Goal: Task Accomplishment & Management: Complete application form

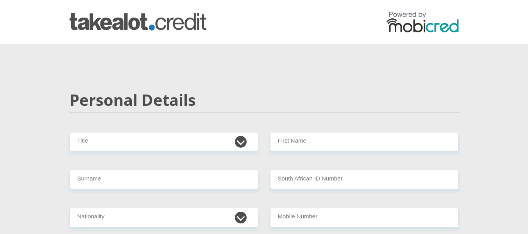
select select "Ms"
click at [70, 132] on select "Mr Ms Mrs Dr [PERSON_NAME]" at bounding box center [164, 141] width 189 height 19
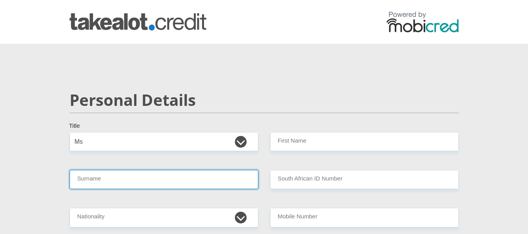
click at [125, 178] on input "Surname" at bounding box center [164, 179] width 189 height 19
type input "TITIES"
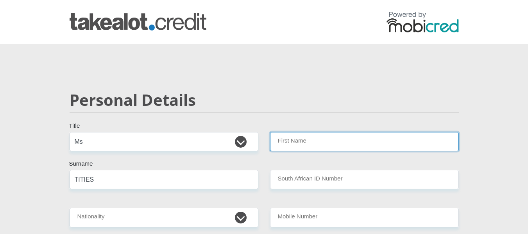
type input "NICODIA"
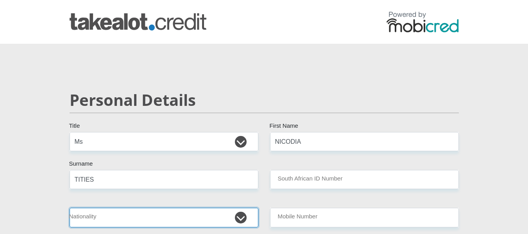
select select "ZAF"
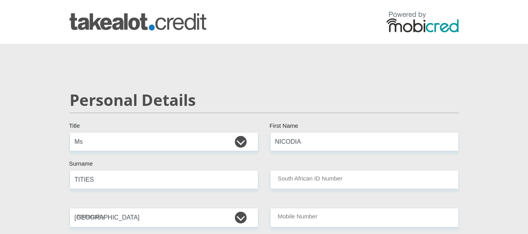
type input "0727429604"
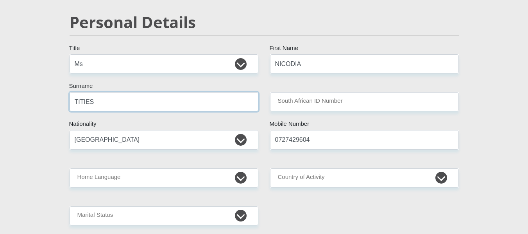
scroll to position [78, 0]
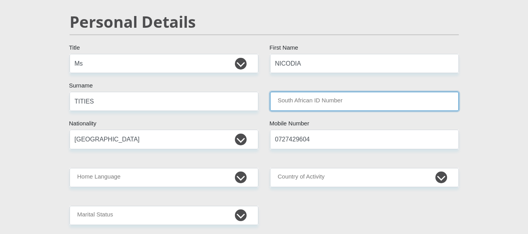
click at [314, 99] on input "South African ID Number" at bounding box center [364, 101] width 189 height 19
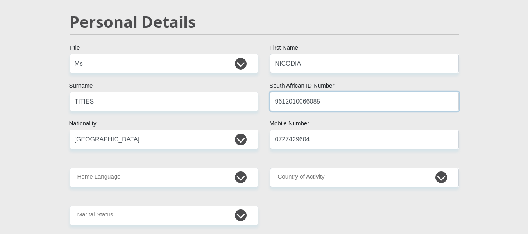
type input "9612010066085"
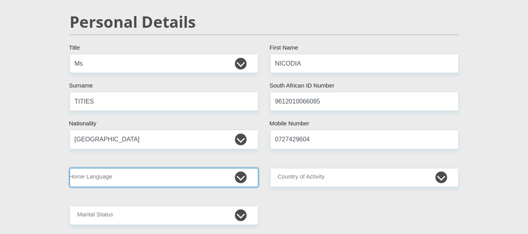
click at [120, 168] on select "Afrikaans English Sepedi South Ndebele Southern Sotho Swati Tsonga Tswana Venda…" at bounding box center [164, 177] width 189 height 19
select select "afr"
click at [70, 168] on select "Afrikaans English Sepedi South Ndebele Southern Sotho Swati Tsonga Tswana Venda…" at bounding box center [164, 177] width 189 height 19
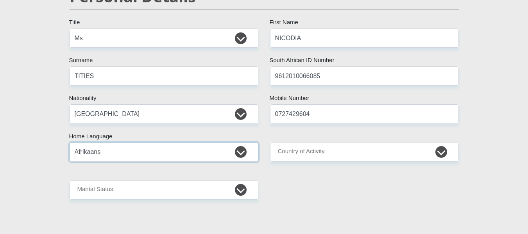
scroll to position [117, 0]
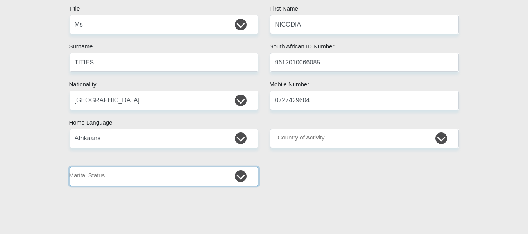
click at [241, 179] on select "Married ANC Single Divorced Widowed Married COP or Customary Law" at bounding box center [164, 176] width 189 height 19
select select "2"
click at [70, 167] on select "Married ANC Single Divorced Widowed Married COP or Customary Law" at bounding box center [164, 176] width 189 height 19
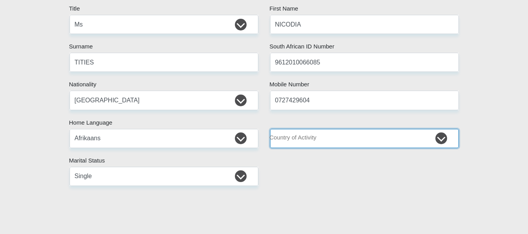
click at [316, 133] on select "[GEOGRAPHIC_DATA] [GEOGRAPHIC_DATA] [GEOGRAPHIC_DATA] [GEOGRAPHIC_DATA] [GEOGRA…" at bounding box center [364, 138] width 189 height 19
select select "ZAF"
click at [270, 129] on select "[GEOGRAPHIC_DATA] [GEOGRAPHIC_DATA] [GEOGRAPHIC_DATA] [GEOGRAPHIC_DATA] [GEOGRA…" at bounding box center [364, 138] width 189 height 19
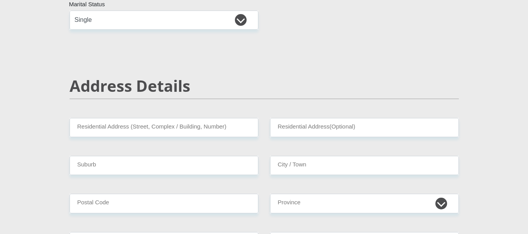
scroll to position [313, 0]
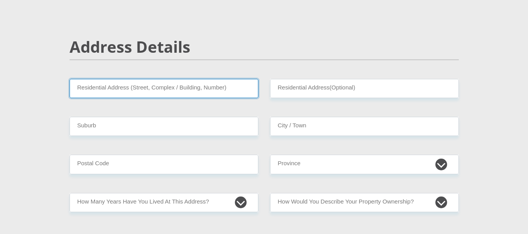
click at [160, 94] on input "Residential Address (Street, Complex / Building, Number)" at bounding box center [164, 88] width 189 height 19
type input "[STREET_ADDRESS]"
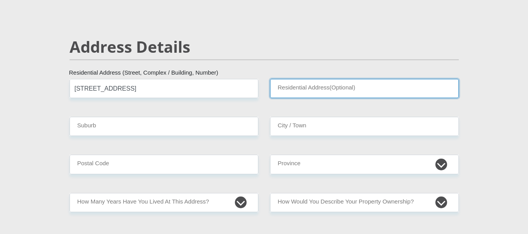
type input "whalsig"
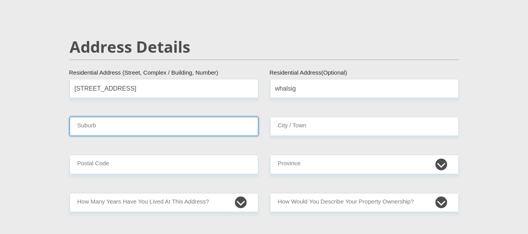
type input "KEIMOES"
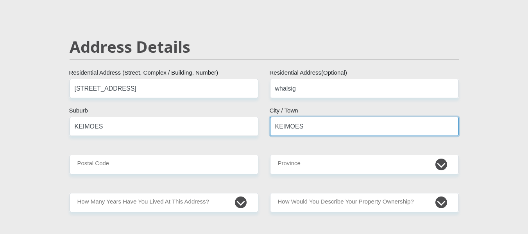
type input "8860"
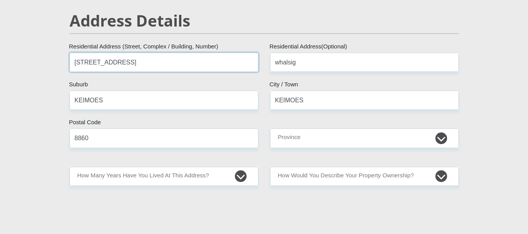
scroll to position [430, 0]
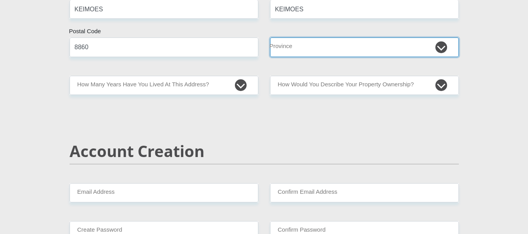
click at [303, 45] on select "Eastern Cape Free State [GEOGRAPHIC_DATA] [GEOGRAPHIC_DATA][DATE] [GEOGRAPHIC_D…" at bounding box center [364, 47] width 189 height 19
select select "[GEOGRAPHIC_DATA]"
click at [270, 38] on select "Eastern Cape Free State [GEOGRAPHIC_DATA] [GEOGRAPHIC_DATA][DATE] [GEOGRAPHIC_D…" at bounding box center [364, 47] width 189 height 19
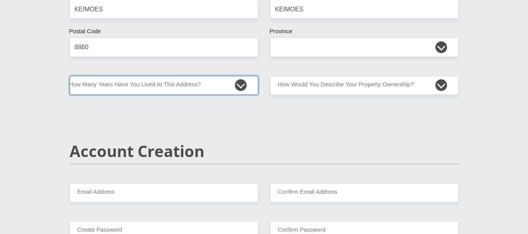
click at [191, 88] on select "less than 1 year 1-3 years 3-5 years 5+ years" at bounding box center [164, 85] width 189 height 19
select select "5"
click at [70, 76] on select "less than 1 year 1-3 years 3-5 years 5+ years" at bounding box center [164, 85] width 189 height 19
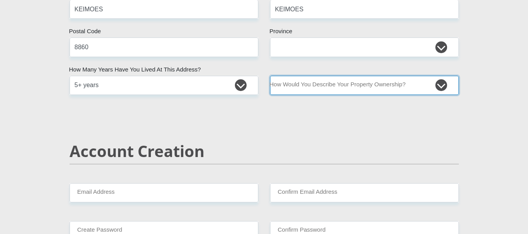
click at [316, 85] on select "Owned Rented Family Owned Company Dwelling" at bounding box center [364, 85] width 189 height 19
select select "parents"
click at [270, 76] on select "Owned Rented Family Owned Company Dwelling" at bounding box center [364, 85] width 189 height 19
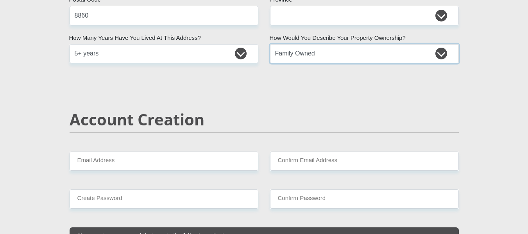
scroll to position [587, 0]
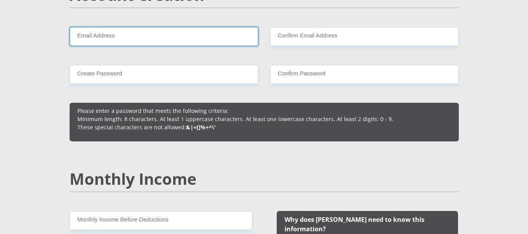
click at [137, 35] on input "Email Address" at bounding box center [164, 36] width 189 height 19
type input "[EMAIL_ADDRESS][DOMAIN_NAME]"
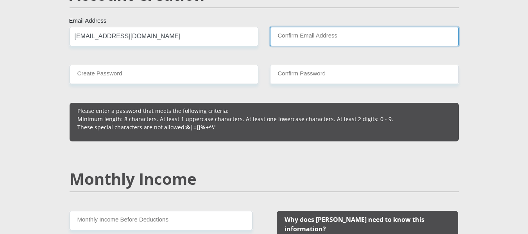
type input "[EMAIL_ADDRESS][DOMAIN_NAME]"
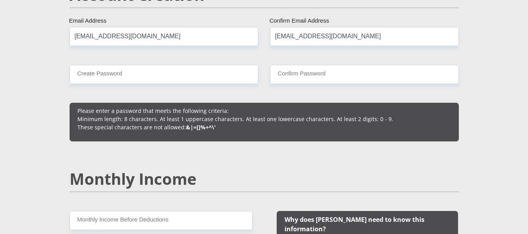
type input "0727429604"
type input "NICODIA"
type input "TITIES"
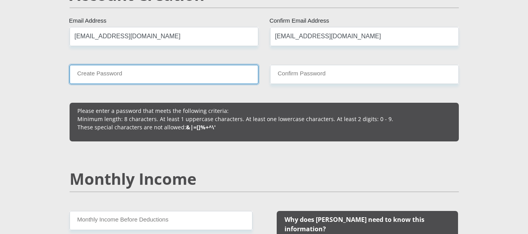
click at [162, 75] on input "Create Password" at bounding box center [164, 74] width 189 height 19
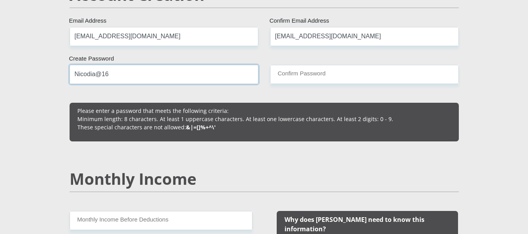
type input "Nicodia@16"
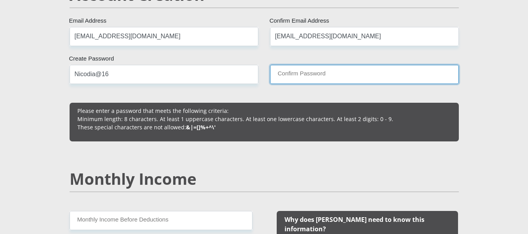
click at [327, 78] on input "Confirm Password" at bounding box center [364, 74] width 189 height 19
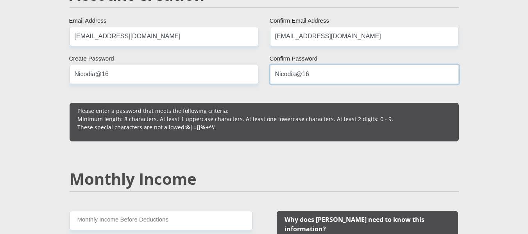
type input "Nicodia@16"
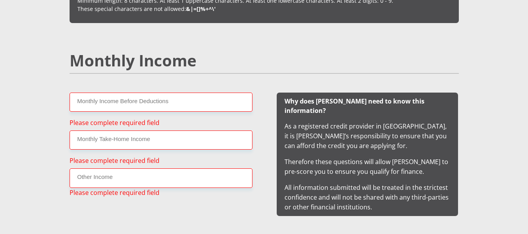
scroll to position [706, 0]
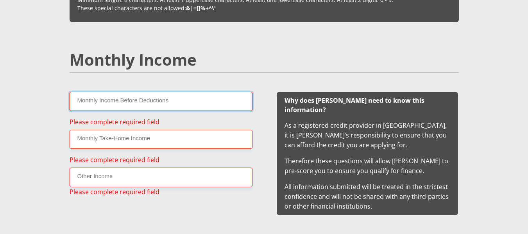
click at [117, 103] on input "Monthly Income Before Deductions" at bounding box center [161, 101] width 183 height 19
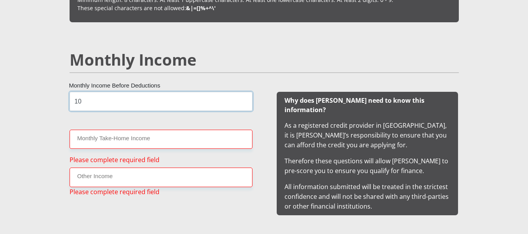
type input "1"
type input "21"
drag, startPoint x: 86, startPoint y: 102, endPoint x: 70, endPoint y: 102, distance: 16.0
click at [70, 102] on input "21" at bounding box center [161, 101] width 183 height 19
paste input "text"
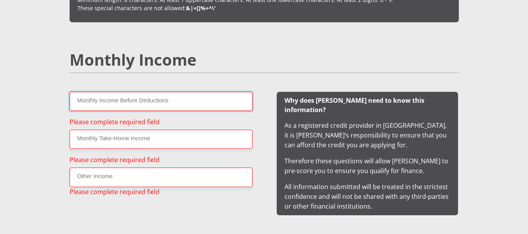
paste input "text"
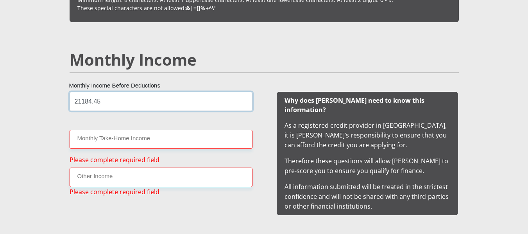
type input "21184.45"
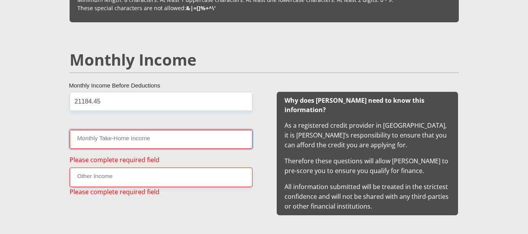
click at [99, 138] on input "Monthly Take-Home Income" at bounding box center [161, 139] width 183 height 19
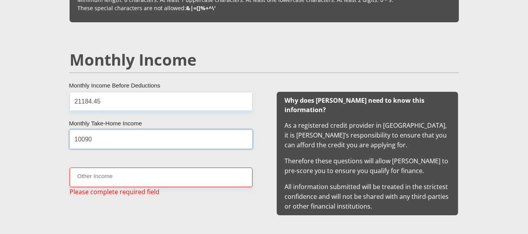
type input "10090"
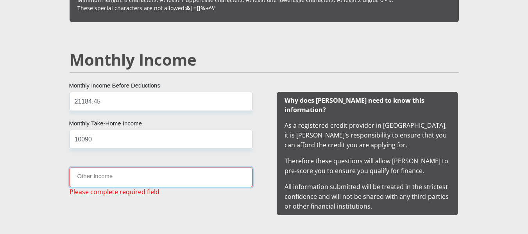
click at [97, 182] on input "Other Income" at bounding box center [161, 177] width 183 height 19
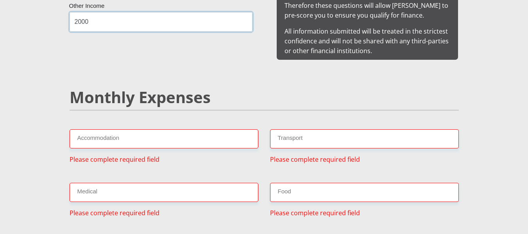
scroll to position [862, 0]
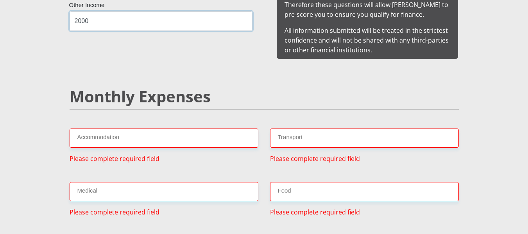
type input "2000"
click at [89, 129] on input "Accommodation" at bounding box center [164, 138] width 189 height 19
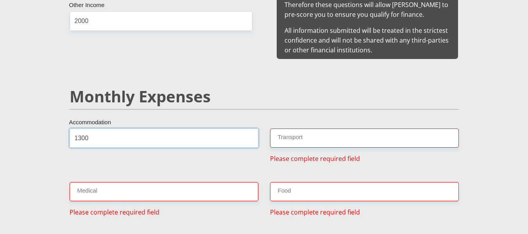
drag, startPoint x: 90, startPoint y: 128, endPoint x: 72, endPoint y: 128, distance: 17.2
click at [72, 129] on input "1300" at bounding box center [164, 138] width 189 height 19
type input "1000"
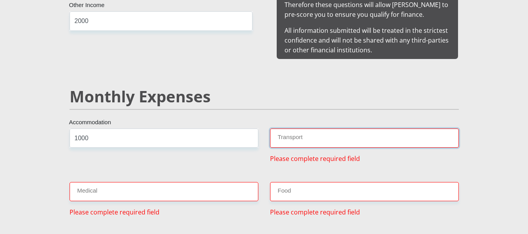
click at [290, 129] on input "Transport" at bounding box center [364, 138] width 189 height 19
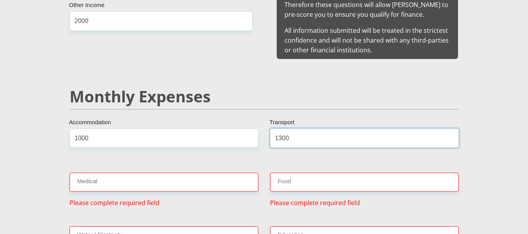
type input "1300"
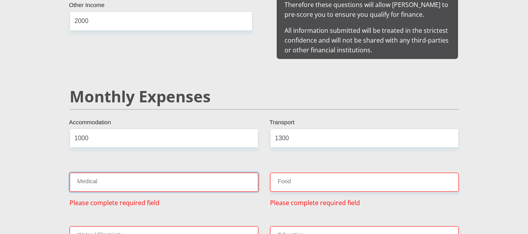
click at [117, 176] on input "Medical" at bounding box center [164, 182] width 189 height 19
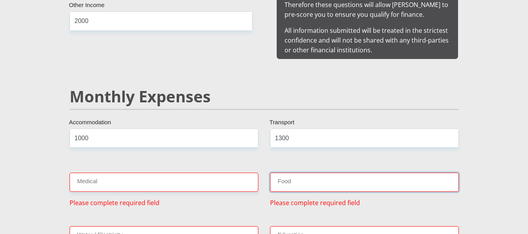
click at [277, 175] on input "Food" at bounding box center [364, 182] width 189 height 19
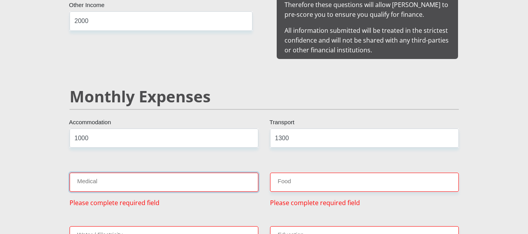
click at [153, 175] on input "Medical" at bounding box center [164, 182] width 189 height 19
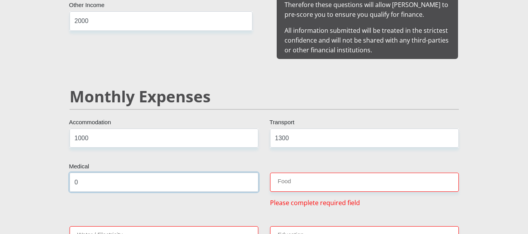
type input "0"
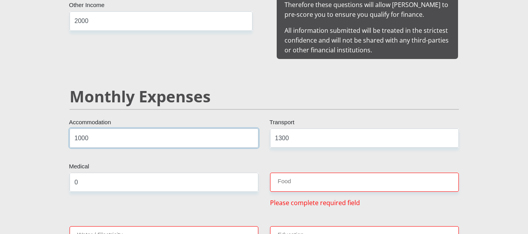
drag, startPoint x: 91, startPoint y: 128, endPoint x: 68, endPoint y: 129, distance: 22.7
click at [68, 129] on div "1000 Accommodation" at bounding box center [164, 141] width 201 height 25
type input "0"
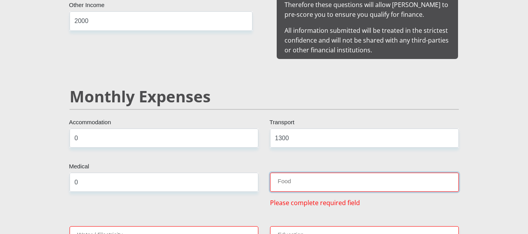
click at [290, 179] on input "Food" at bounding box center [364, 182] width 189 height 19
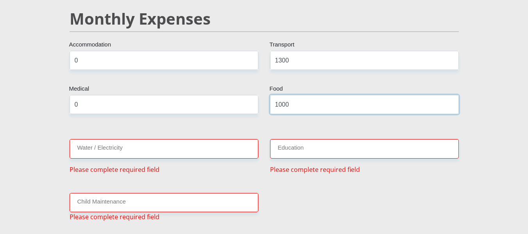
scroll to position [941, 0]
type input "1000"
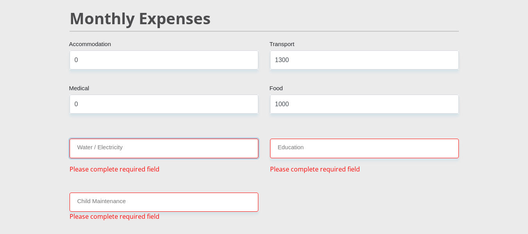
click at [104, 140] on input "Water / Electricity" at bounding box center [164, 148] width 189 height 19
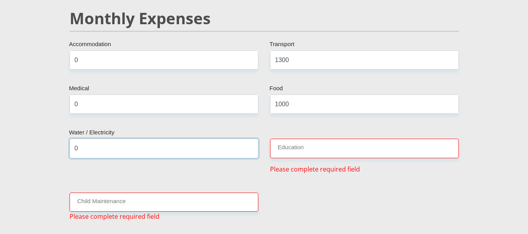
type input "0"
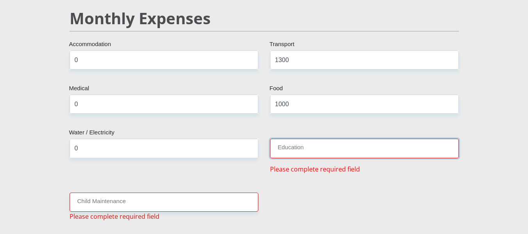
click at [318, 144] on input "Education" at bounding box center [364, 148] width 189 height 19
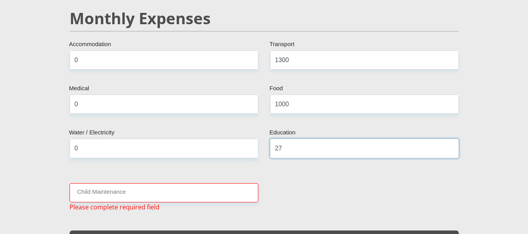
type input "2"
type input "1350"
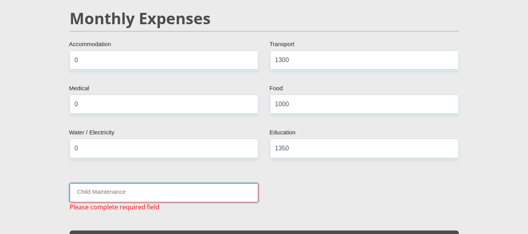
click at [128, 184] on input "Child Maintenance" at bounding box center [164, 192] width 189 height 19
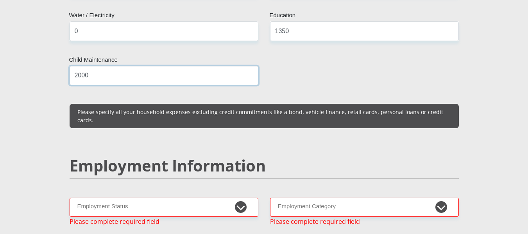
scroll to position [1097, 0]
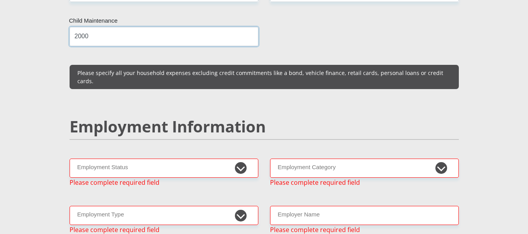
drag, startPoint x: 80, startPoint y: 28, endPoint x: 62, endPoint y: 28, distance: 17.6
click at [62, 28] on div "Personal Details Mr Ms Mrs Dr [PERSON_NAME] Title NICODIA First Name TITIES Sur…" at bounding box center [264, 194] width 446 height 2438
type input "0"
click at [239, 159] on select "Permanent/Full-time Part-time/Casual [DEMOGRAPHIC_DATA] Worker Self-Employed Ho…" at bounding box center [164, 168] width 189 height 19
select select "1"
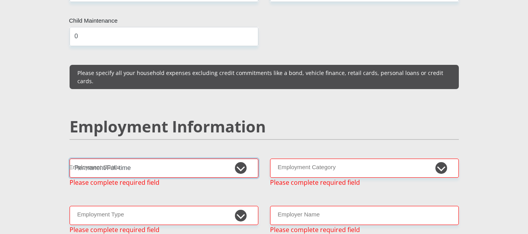
click at [70, 159] on select "Permanent/Full-time Part-time/Casual [DEMOGRAPHIC_DATA] Worker Self-Employed Ho…" at bounding box center [164, 168] width 189 height 19
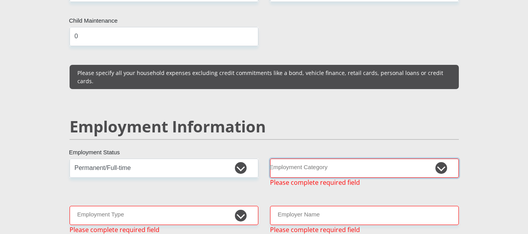
click at [330, 159] on select "AGRICULTURE ALCOHOL & TOBACCO CONSTRUCTION MATERIALS METALLURGY EQUIPMENT FOR R…" at bounding box center [364, 168] width 189 height 19
select select "17"
click at [270, 159] on select "AGRICULTURE ALCOHOL & TOBACCO CONSTRUCTION MATERIALS METALLURGY EQUIPMENT FOR R…" at bounding box center [364, 168] width 189 height 19
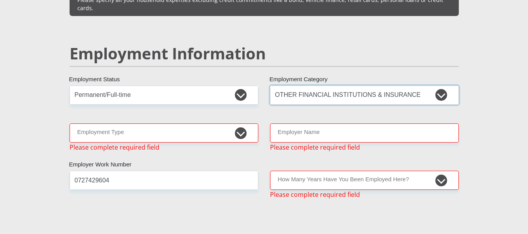
scroll to position [1175, 0]
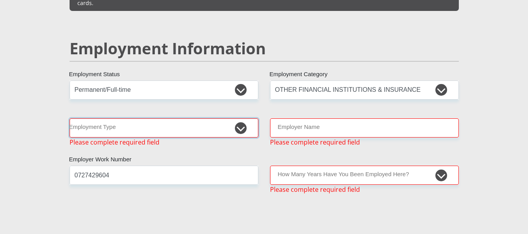
click at [104, 118] on select "College/Lecturer Craft Seller Creative Driver Executive Farmer Forces - Non Com…" at bounding box center [164, 127] width 189 height 19
select select "Office Staff/Clerk"
click at [70, 118] on select "College/Lecturer Craft Seller Creative Driver Executive Farmer Forces - Non Com…" at bounding box center [164, 127] width 189 height 19
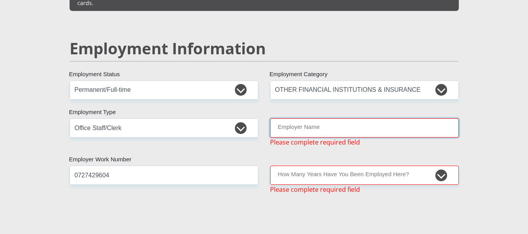
click at [316, 118] on input "Employer Name" at bounding box center [364, 127] width 189 height 19
type input "ZFMgcawuDistrictMunicipality"
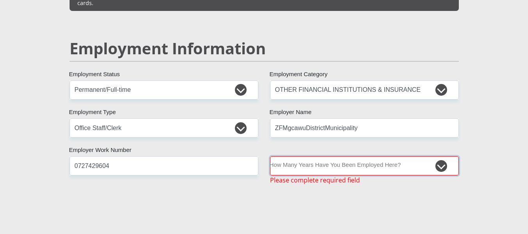
click at [300, 156] on select "less than 1 year 1-3 years 3-5 years 5+ years" at bounding box center [364, 165] width 189 height 19
select select "48"
click at [270, 156] on select "less than 1 year 1-3 years 3-5 years 5+ years" at bounding box center [364, 165] width 189 height 19
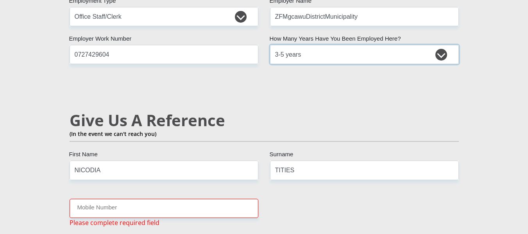
scroll to position [1332, 0]
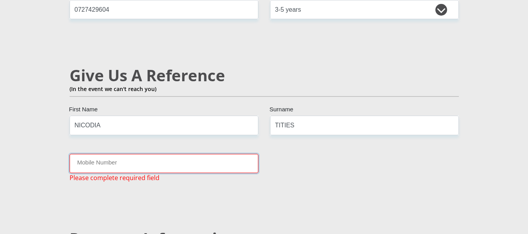
click at [129, 154] on input "Mobile Number" at bounding box center [164, 163] width 189 height 19
type input "0727429604"
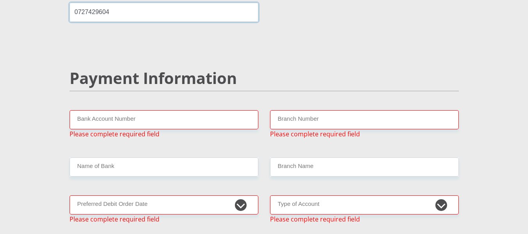
scroll to position [1488, 0]
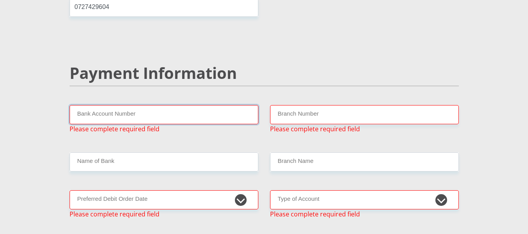
click at [120, 105] on input "Bank Account Number" at bounding box center [164, 114] width 189 height 19
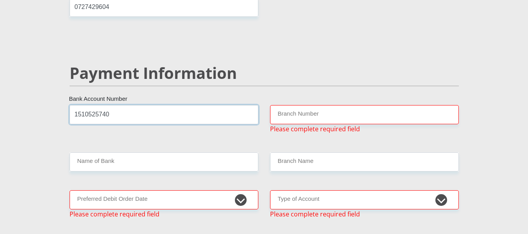
type input "1510525740"
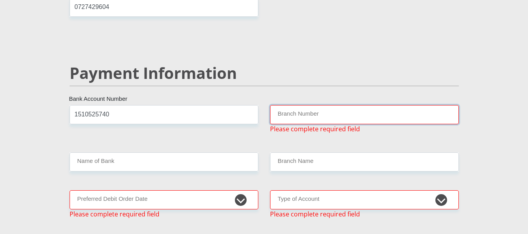
click at [291, 105] on input "Branch Number" at bounding box center [364, 114] width 189 height 19
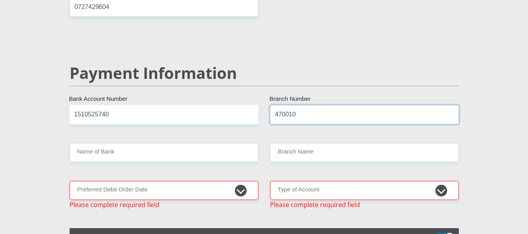
type input "470010"
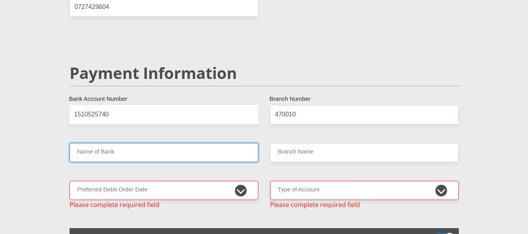
click at [118, 143] on input "Name of Bank" at bounding box center [164, 152] width 189 height 19
type input "CAPITEC BANK LIMITED"
type input "CAPITEC BANK CPC"
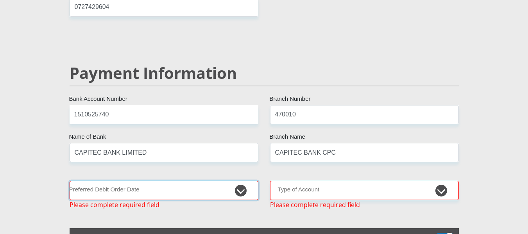
click at [132, 181] on select "1st 2nd 3rd 4th 5th 7th 18th 19th 20th 21st 22nd 23rd 24th 25th 26th 27th 28th …" at bounding box center [164, 190] width 189 height 19
select select "25"
click at [70, 181] on select "1st 2nd 3rd 4th 5th 7th 18th 19th 20th 21st 22nd 23rd 24th 25th 26th 27th 28th …" at bounding box center [164, 190] width 189 height 19
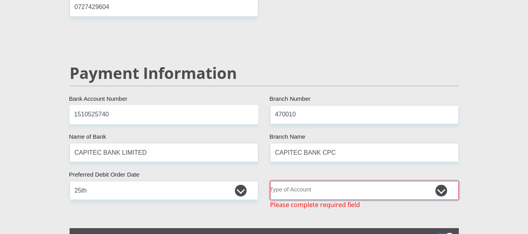
click at [318, 181] on select "Cheque Savings" at bounding box center [364, 190] width 189 height 19
select select "SAV"
click at [270, 181] on select "Cheque Savings" at bounding box center [364, 190] width 189 height 19
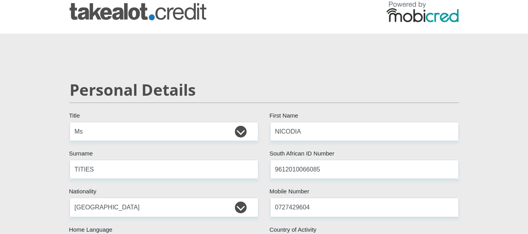
scroll to position [0, 0]
